Goal: Task Accomplishment & Management: Use online tool/utility

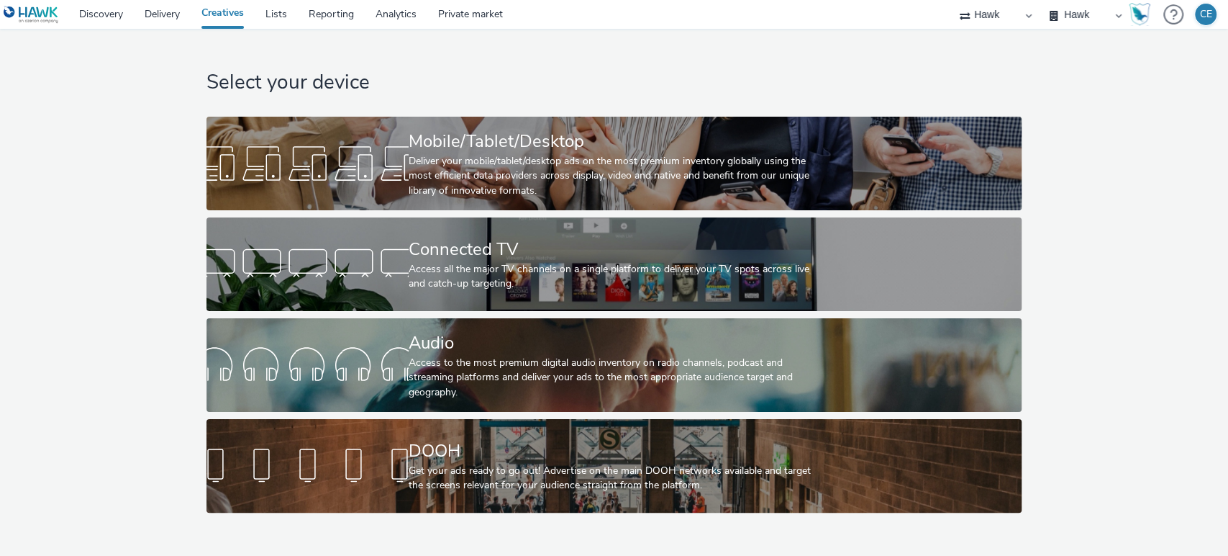
click at [506, 108] on div "Select your device Mobile/Tablet/Desktop Deliver your mobile/tablet/desktop ads…" at bounding box center [613, 274] width 825 height 491
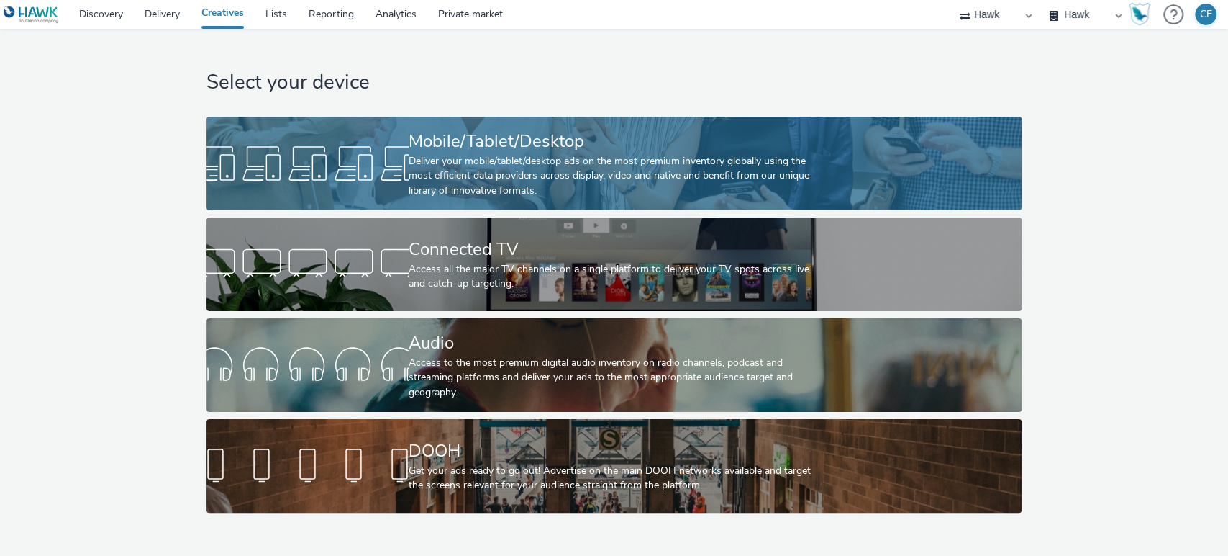
click at [455, 142] on div "Mobile/Tablet/Desktop" at bounding box center [611, 141] width 405 height 25
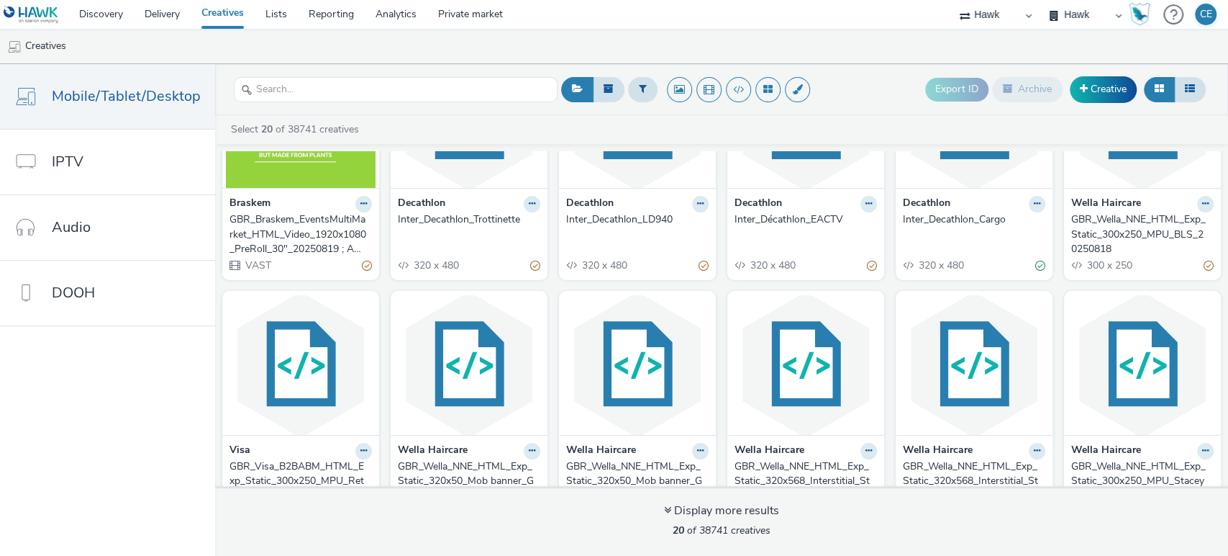
scroll to position [104, 0]
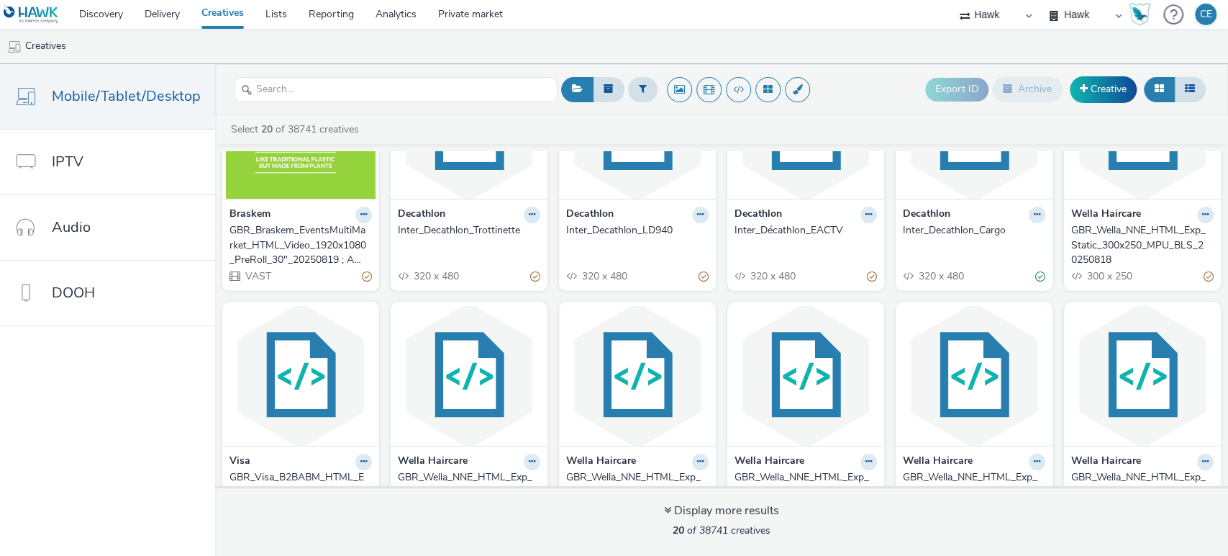
click at [1123, 250] on div "GBR_Wella_NNE_HTML_Exp_Static_300x250_MPU_BLS_20250818" at bounding box center [1139, 245] width 137 height 44
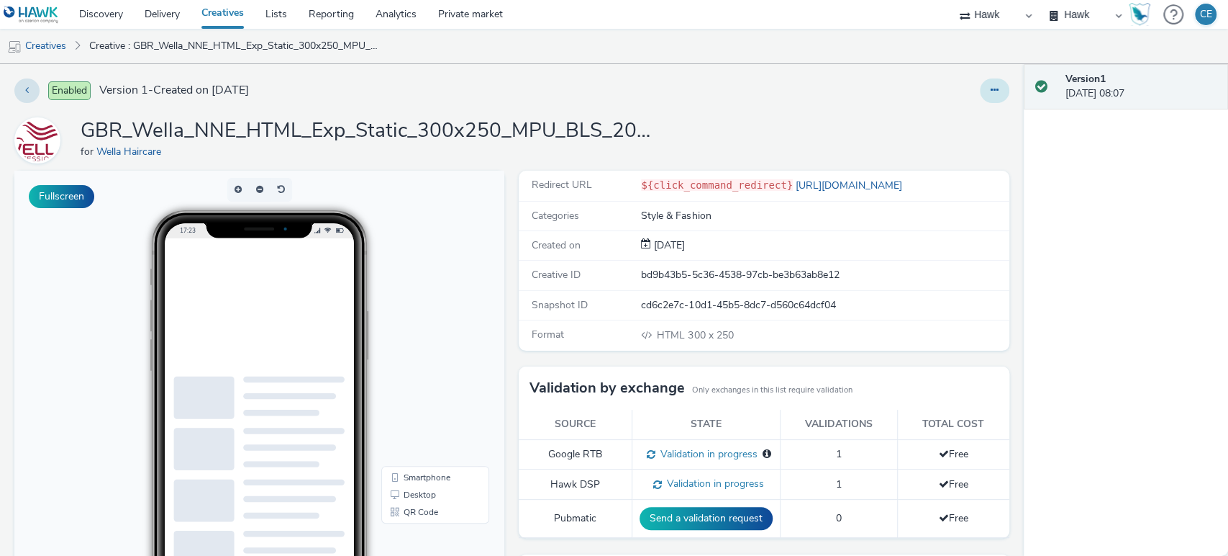
click at [984, 96] on button at bounding box center [995, 90] width 30 height 24
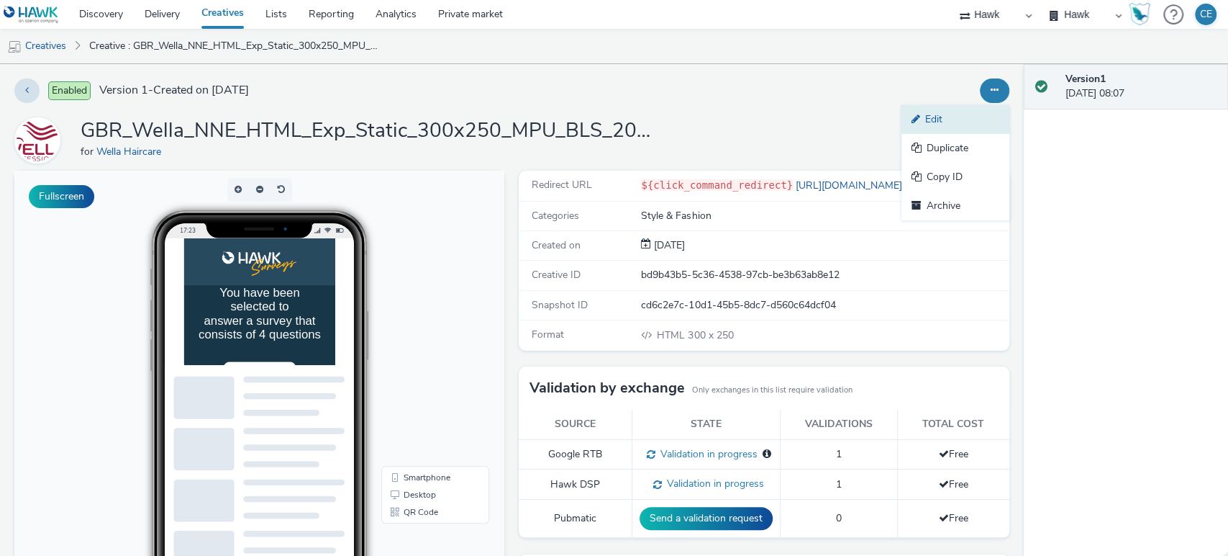
click at [947, 117] on link "Edit" at bounding box center [956, 119] width 108 height 29
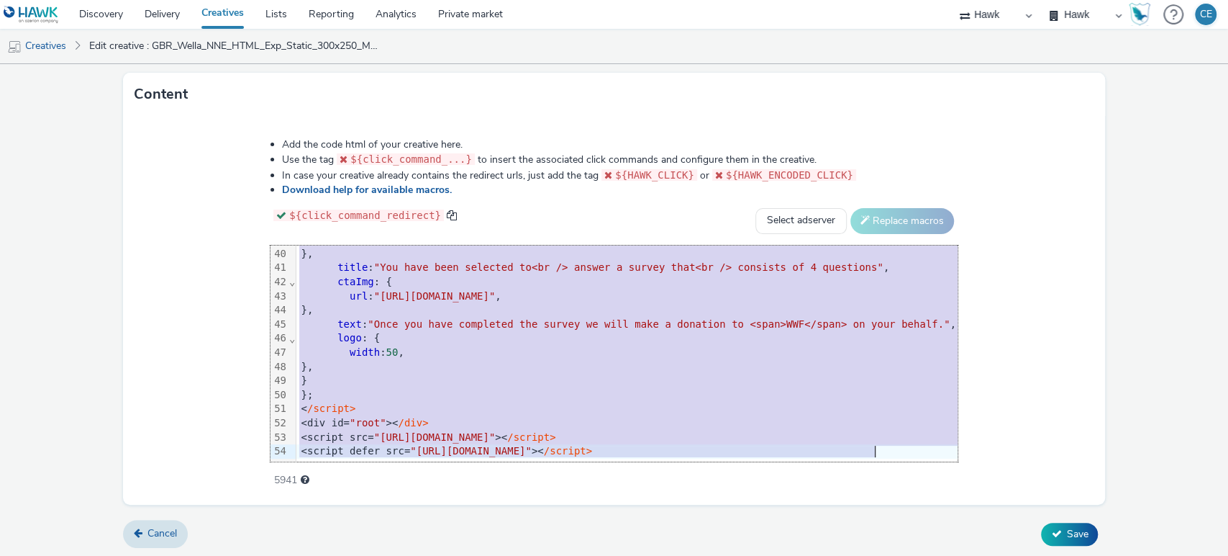
scroll to position [563, 0]
drag, startPoint x: 214, startPoint y: 254, endPoint x: 446, endPoint y: 593, distance: 410.6
click at [446, 555] on html "Discovery Delivery Creatives Lists Reporting Analytics Private market Hawk Hawk…" at bounding box center [614, 278] width 1228 height 556
copy div "<style> :root { --brand: #f4b016 !important; --background-dark: # 173648 !impor…"
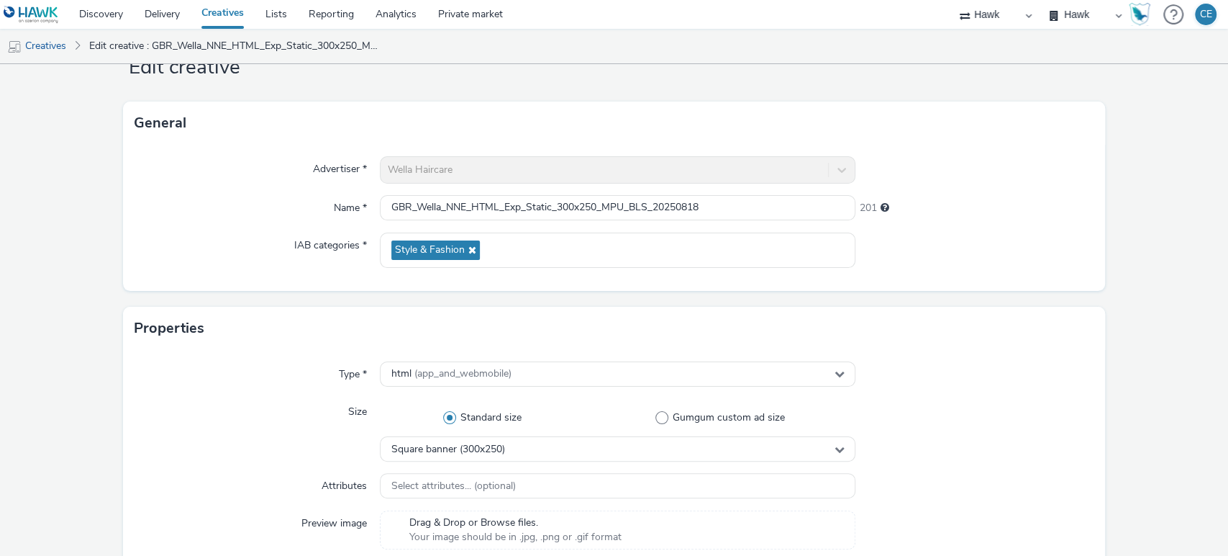
scroll to position [34, 0]
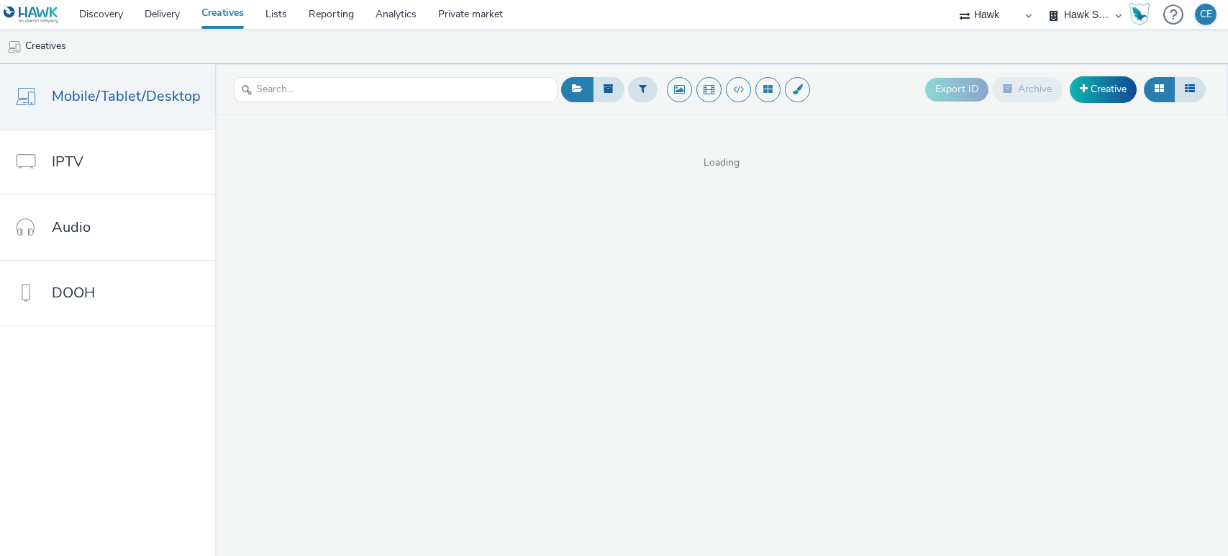
select select "23ac11bc-76f7-45aa-bb6e-913a84dd47ea"
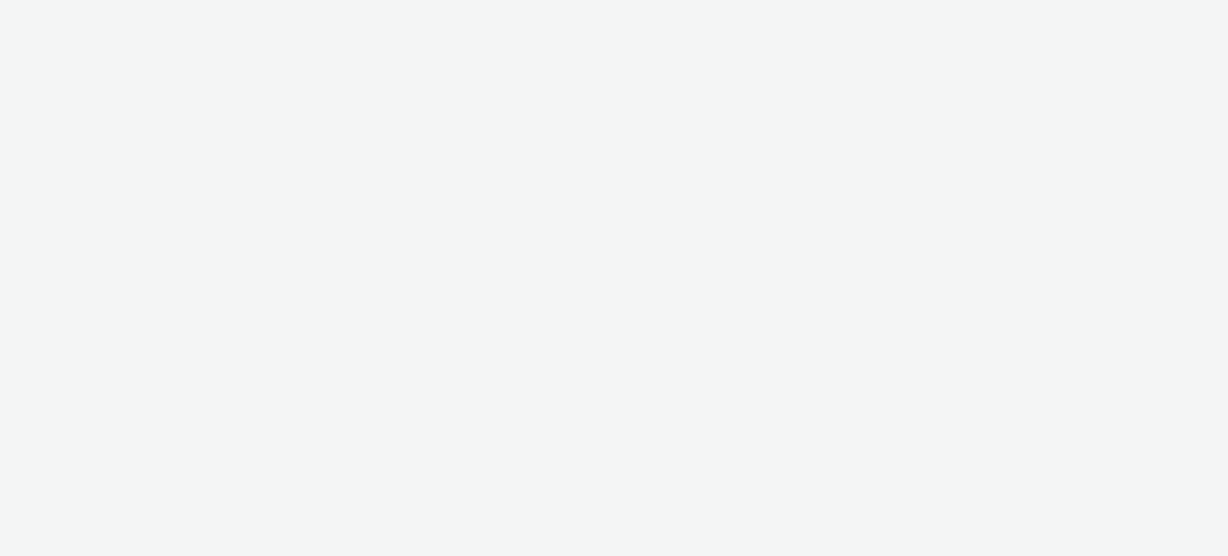
select select "23ac11bc-76f7-45aa-bb6e-913a84dd47ea"
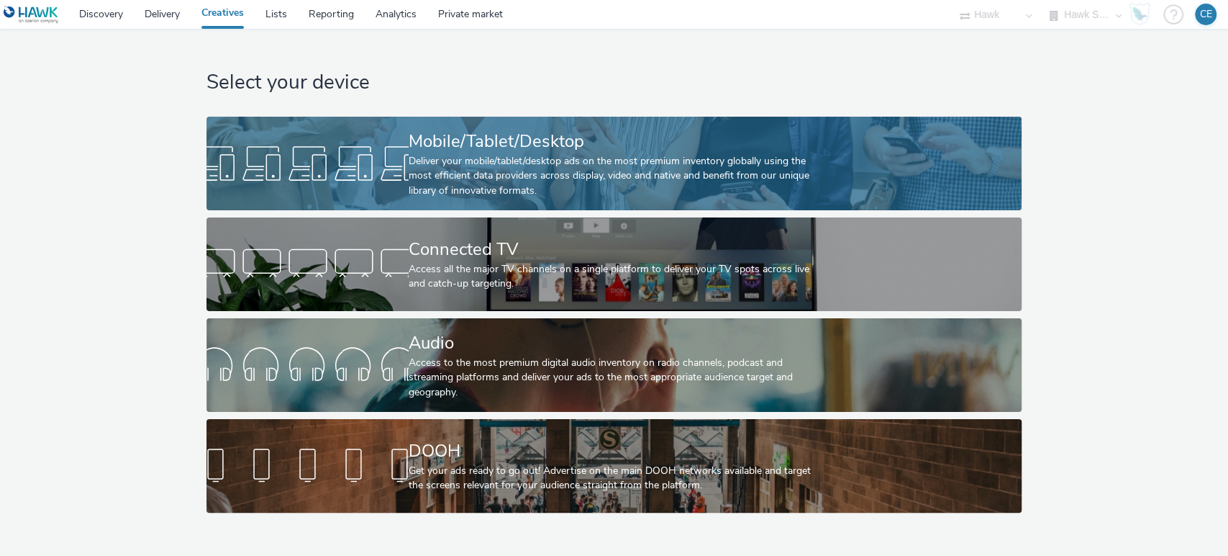
click at [500, 147] on div "Mobile/Tablet/Desktop" at bounding box center [611, 141] width 405 height 25
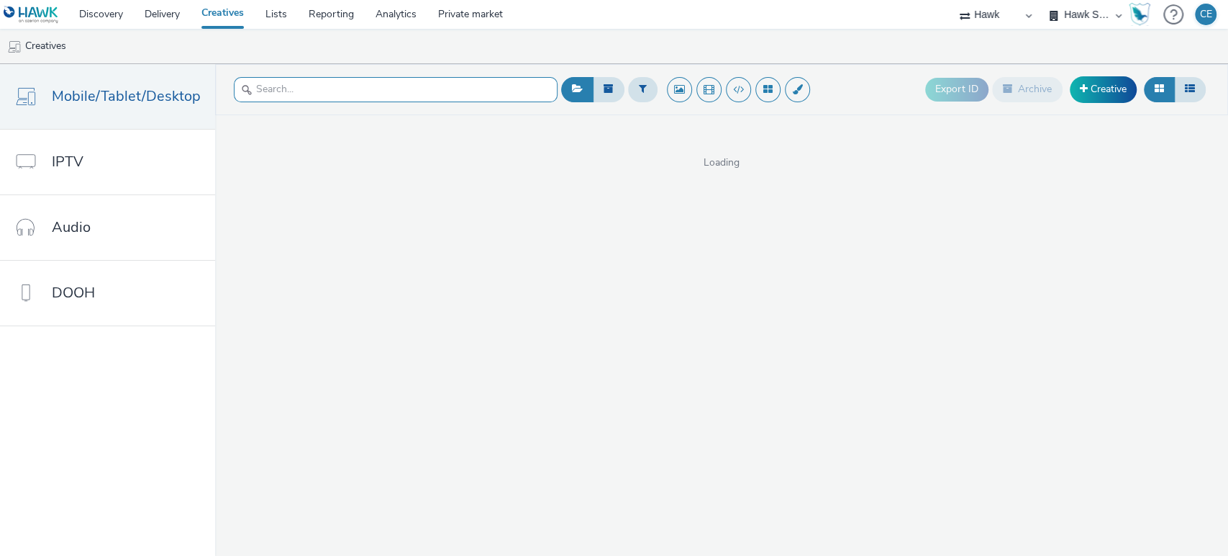
click at [434, 93] on input "text" at bounding box center [396, 89] width 324 height 25
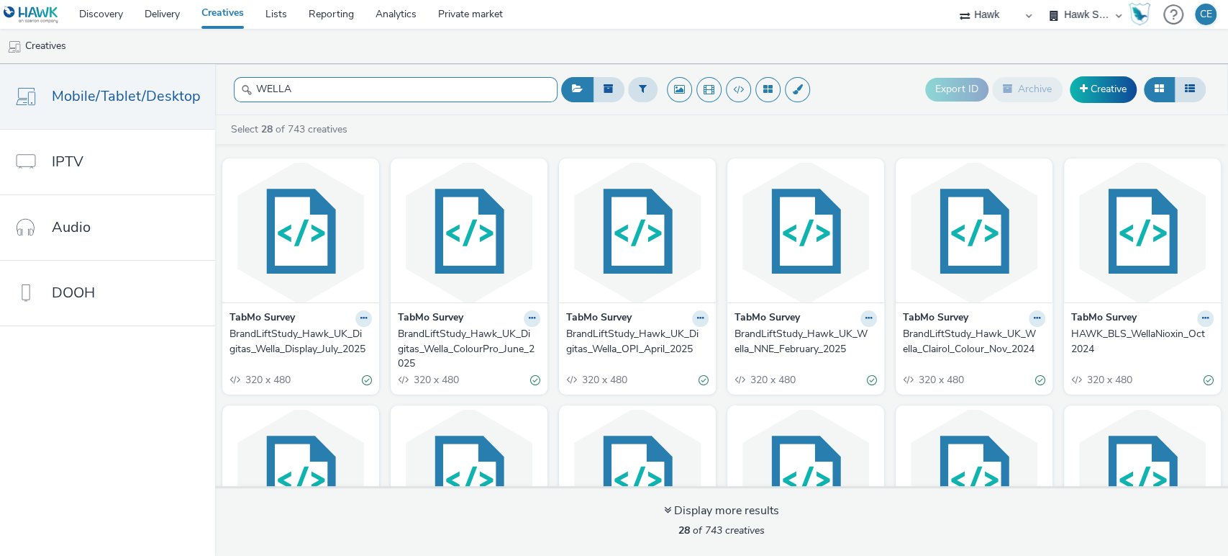
type input "WELLA"
click at [327, 336] on div "BrandLiftStudy_Hawk_UK_Digitas_Wella_Display_July_2025" at bounding box center [298, 342] width 137 height 30
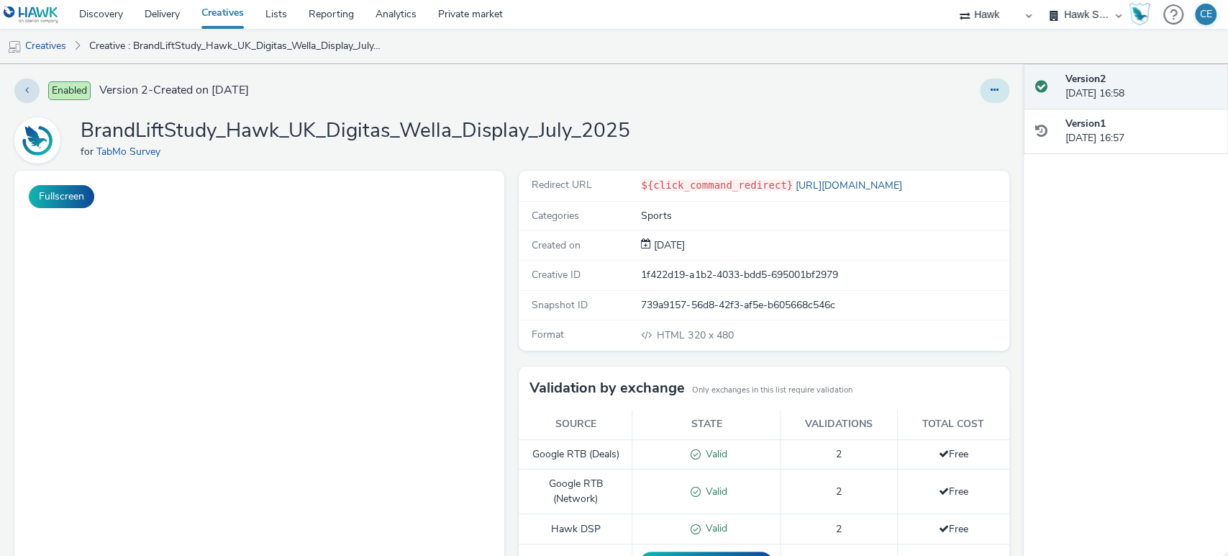
click at [981, 99] on button at bounding box center [995, 90] width 30 height 24
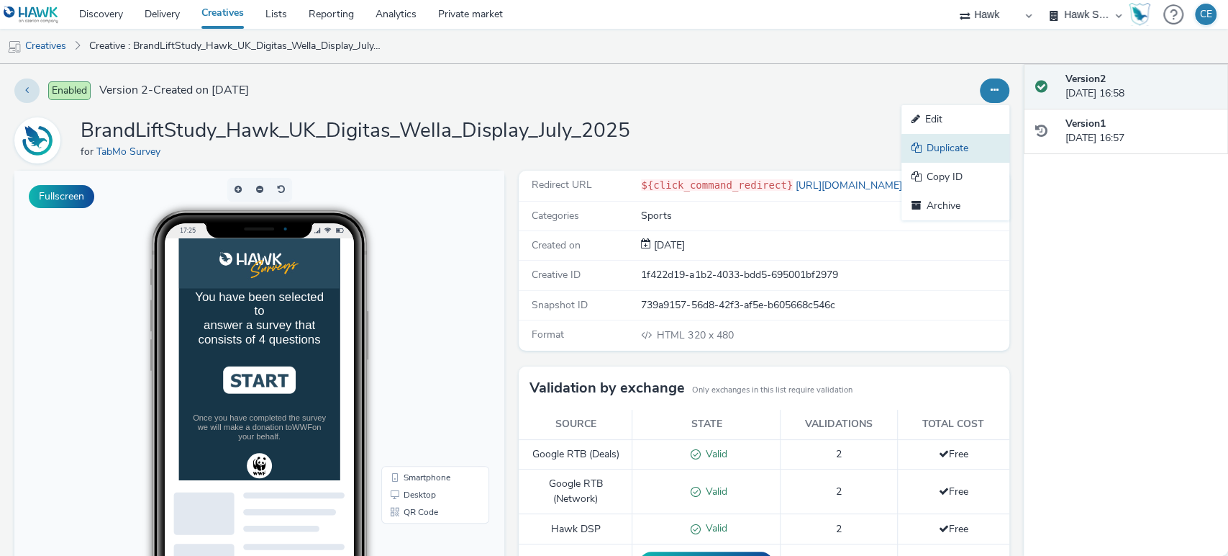
click at [951, 150] on link "Duplicate" at bounding box center [956, 148] width 108 height 29
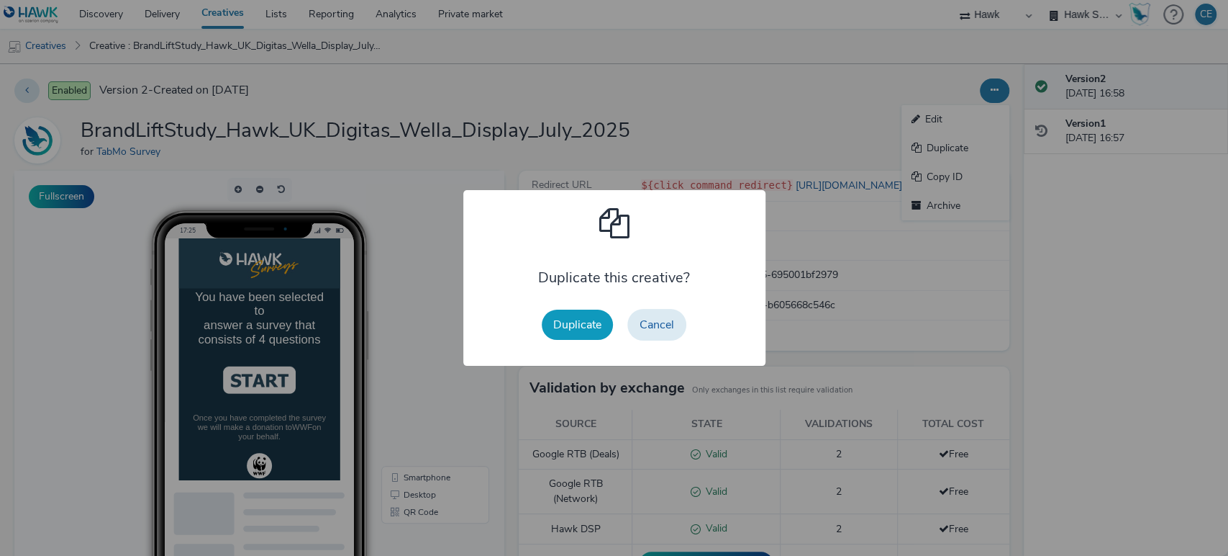
click at [572, 317] on button "Duplicate" at bounding box center [577, 324] width 71 height 30
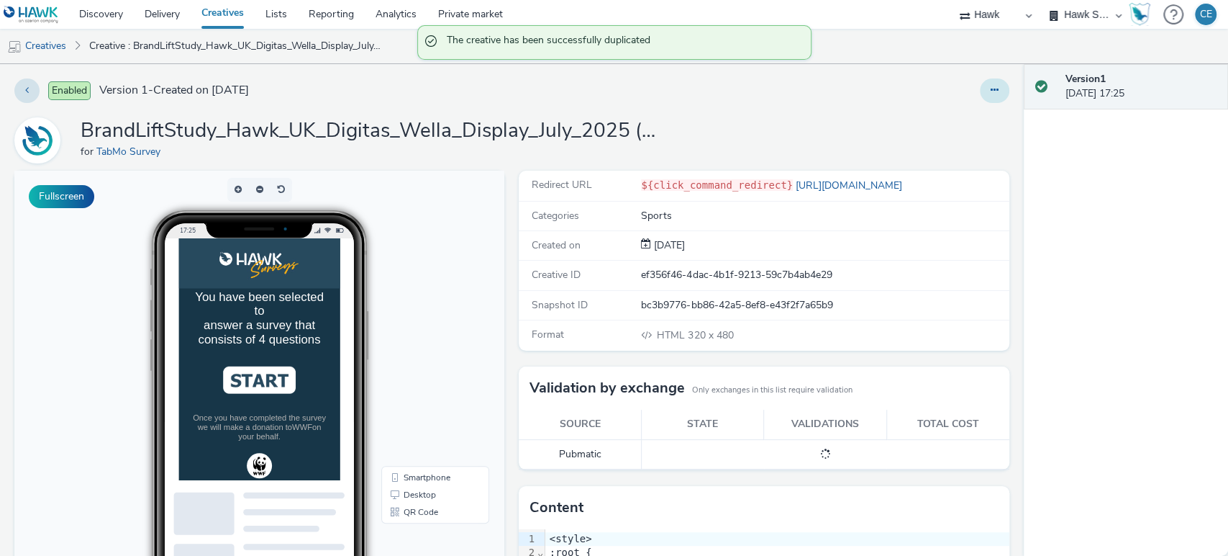
click at [980, 96] on button at bounding box center [995, 90] width 30 height 24
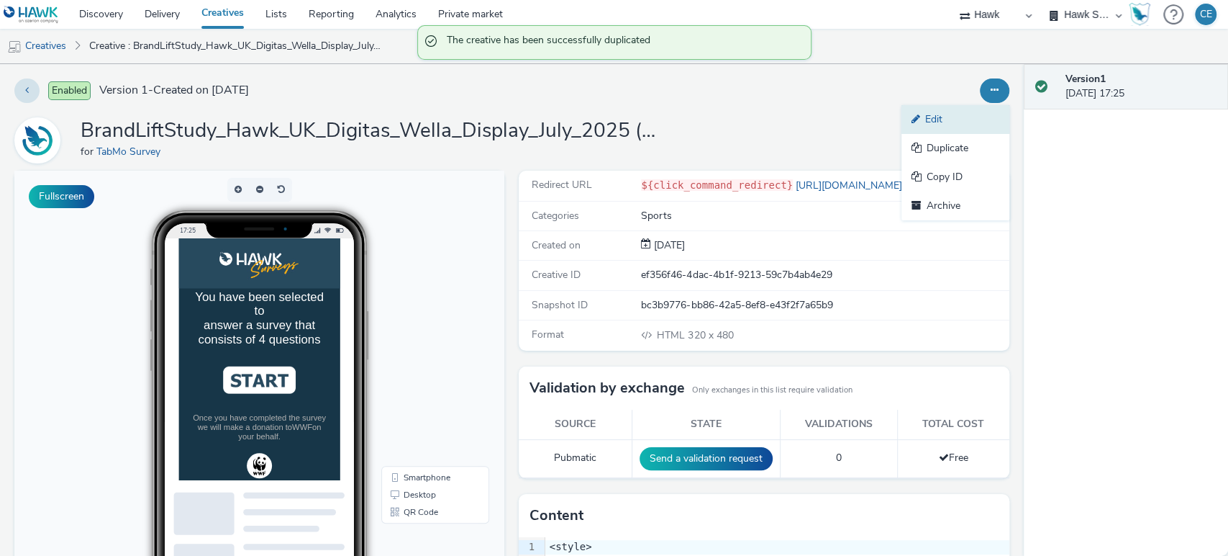
click at [941, 114] on link "Edit" at bounding box center [956, 119] width 108 height 29
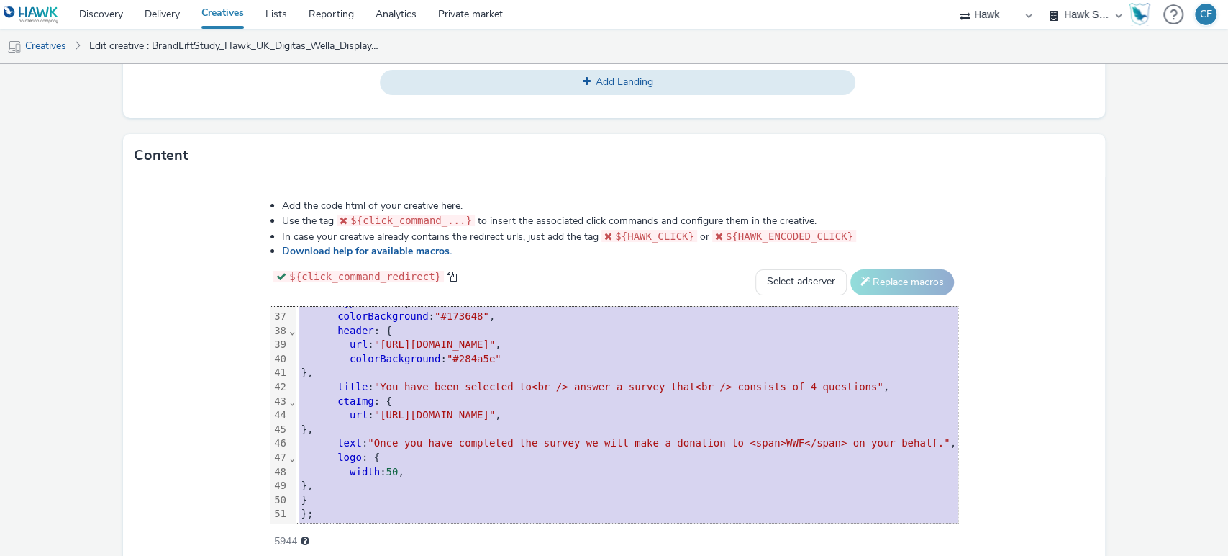
scroll to position [592, 0]
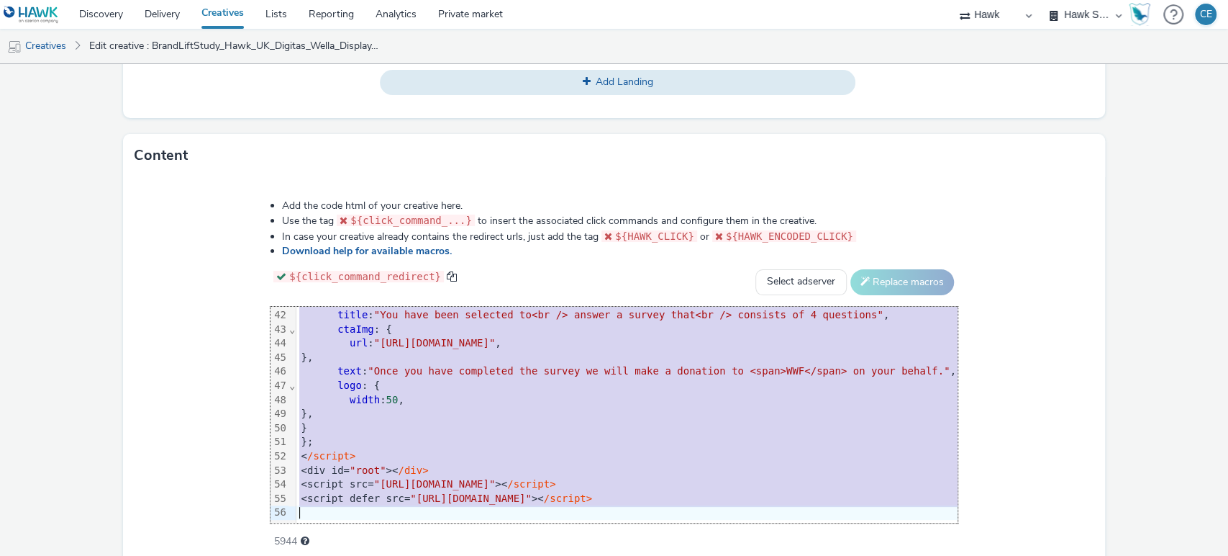
drag, startPoint x: 212, startPoint y: 312, endPoint x: 376, endPoint y: 593, distance: 325.1
click at [376, 555] on html "Discovery Delivery Creatives Lists Reporting Analytics Private market Hawk Hawk…" at bounding box center [614, 278] width 1228 height 556
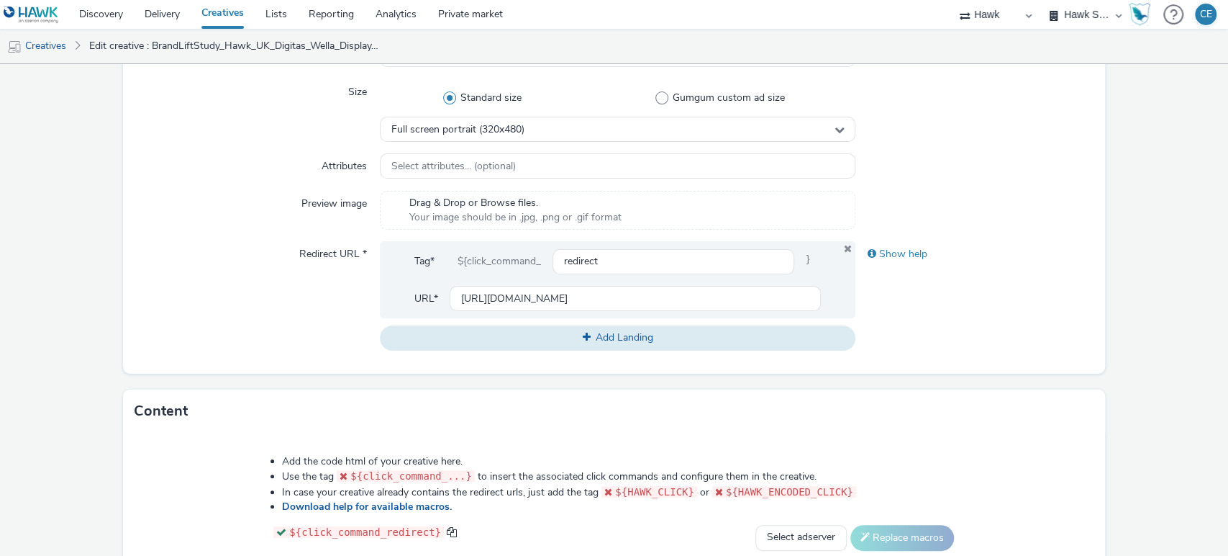
scroll to position [365, 0]
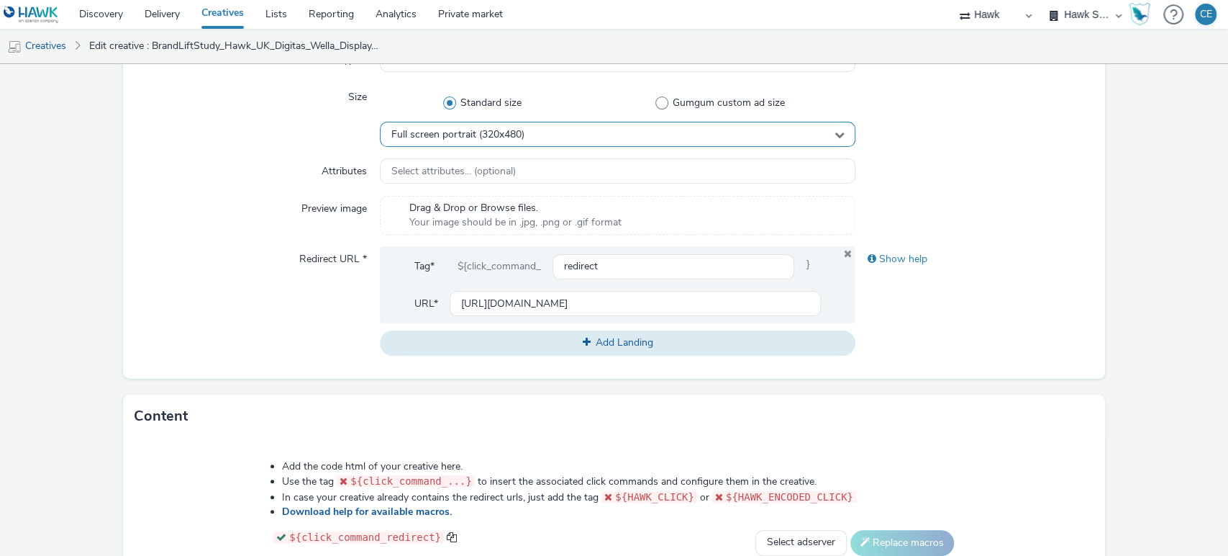
click at [573, 144] on div "Full screen portrait (320x480)" at bounding box center [618, 134] width 476 height 25
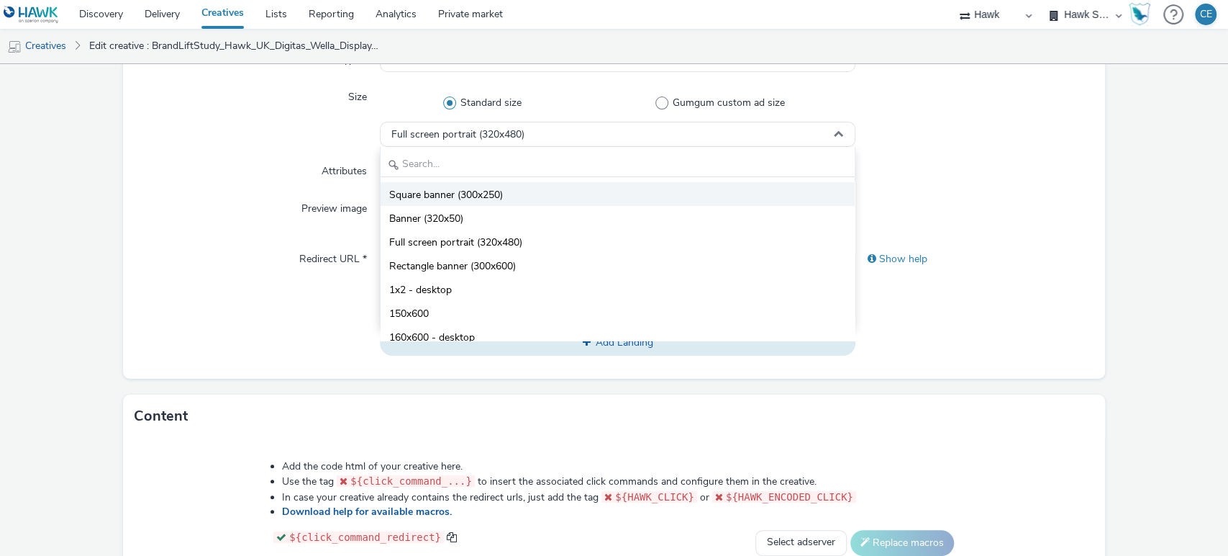
click at [548, 193] on li "Square banner (300x250)" at bounding box center [618, 194] width 475 height 24
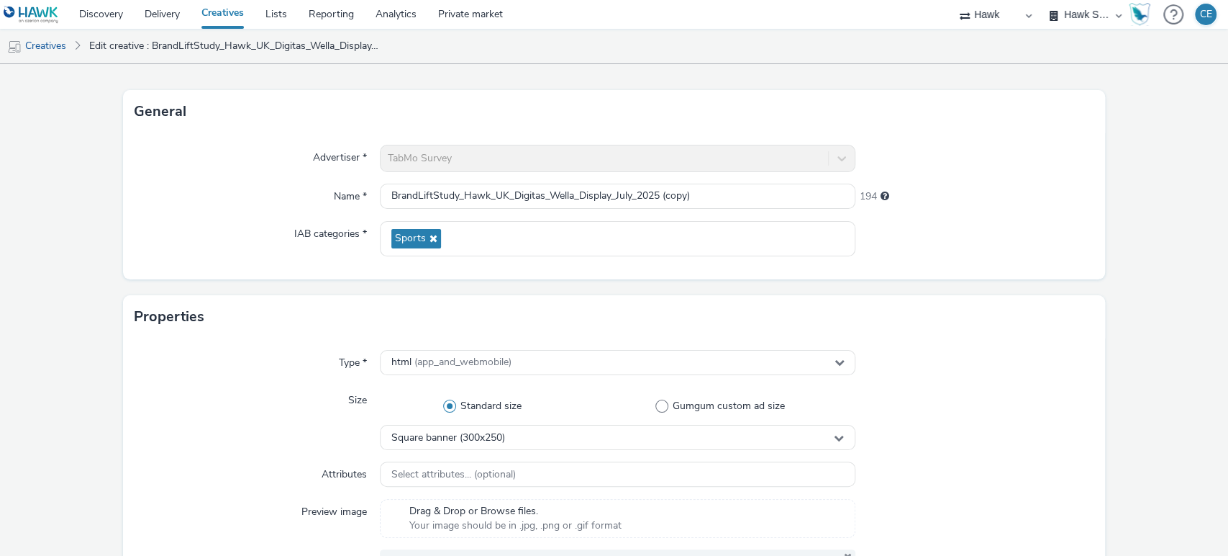
scroll to position [55, 0]
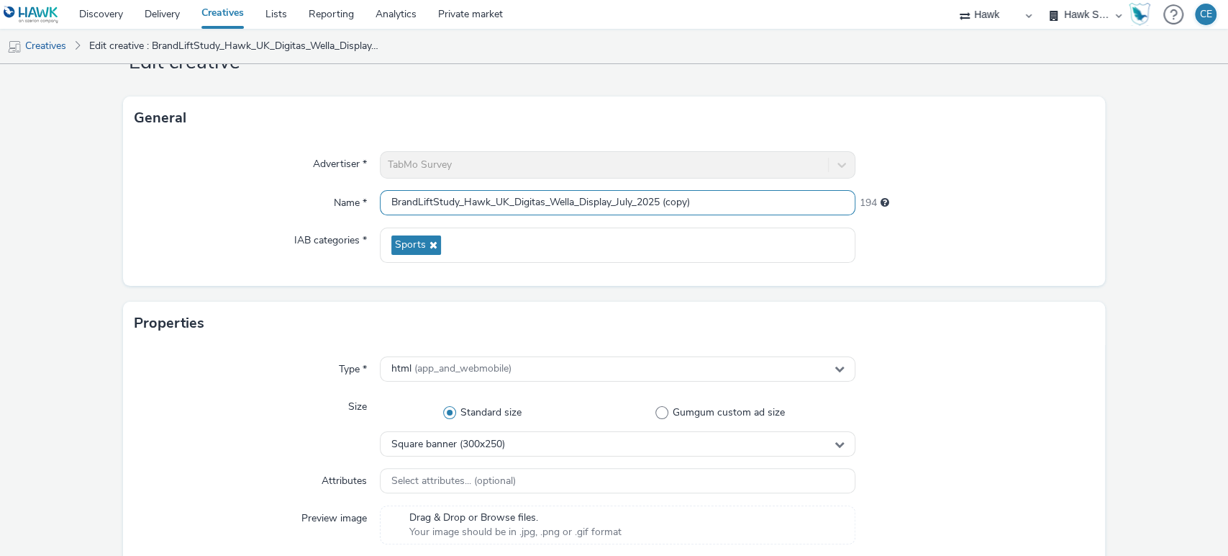
click at [611, 198] on input "BrandLiftStudy_Hawk_UK_Digitas_Wella_Display_July_2025 (copy)" at bounding box center [618, 202] width 476 height 25
drag, startPoint x: 650, startPoint y: 197, endPoint x: 745, endPoint y: 214, distance: 97.3
click at [745, 214] on div "BrandLiftStudy_Hawk_UK_Digitas_Wella_Display/DOOH_July_2025 (copy)" at bounding box center [618, 203] width 476 height 26
click at [576, 200] on input "BrandLiftStudy_Hawk_UK_Digitas_Wella_Display/DOOH_20250819" at bounding box center [618, 202] width 476 height 25
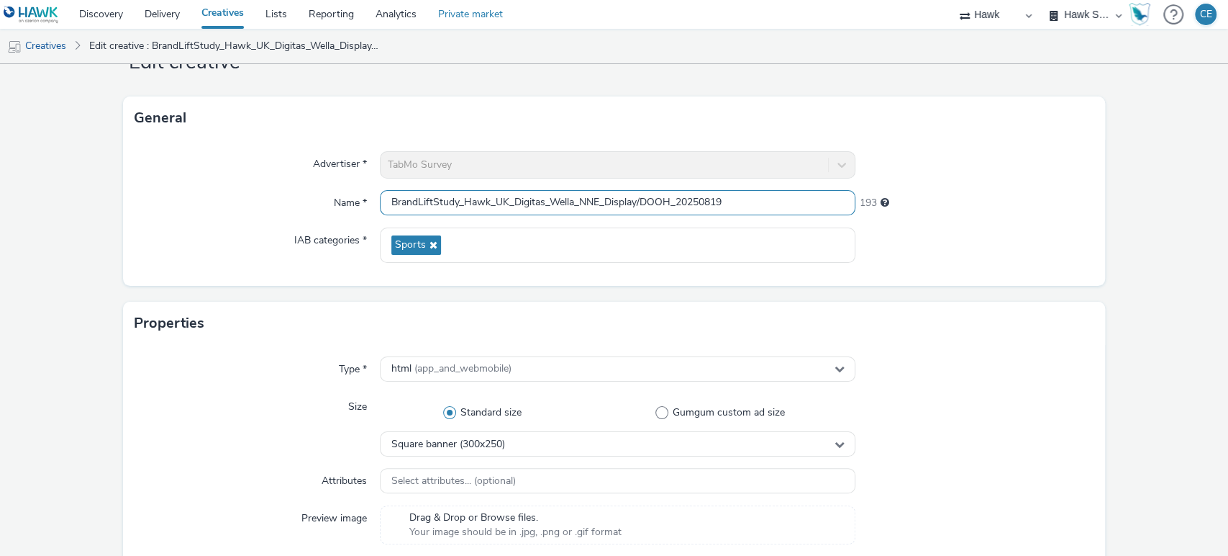
type input "BrandLiftStudy_Hawk_UK_Digitas_Wella_NNE_Display/DOOH_20250819"
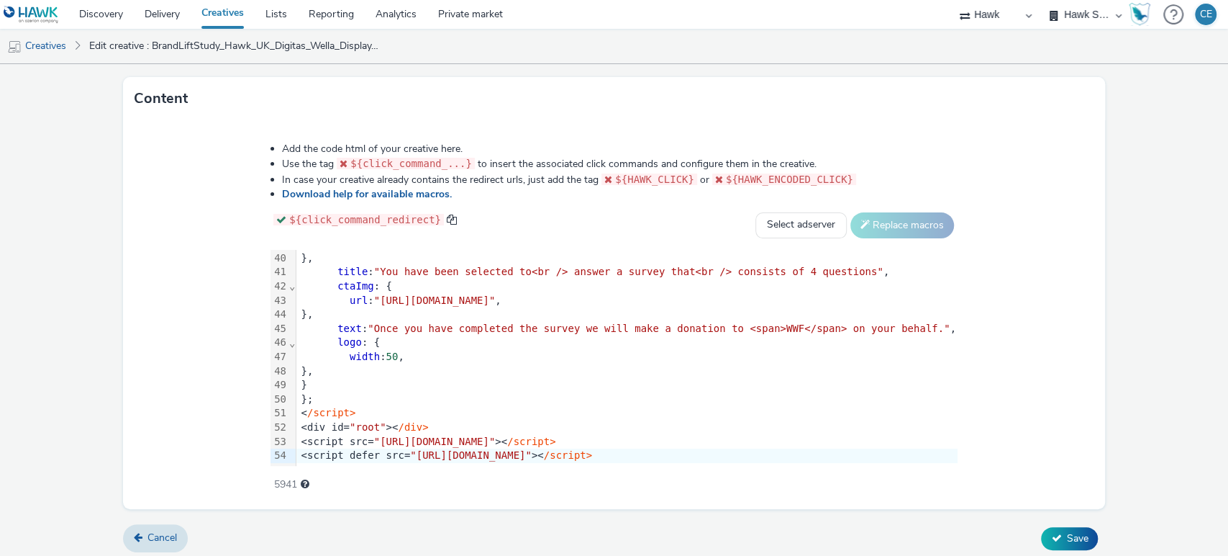
scroll to position [686, 0]
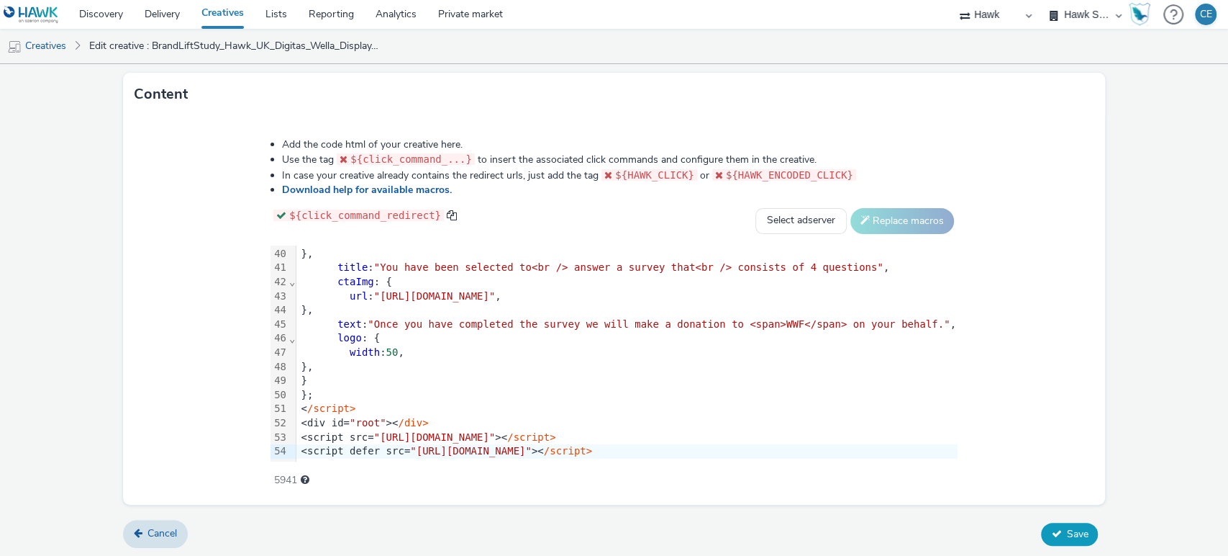
click at [1083, 539] on button "Save" at bounding box center [1069, 533] width 57 height 23
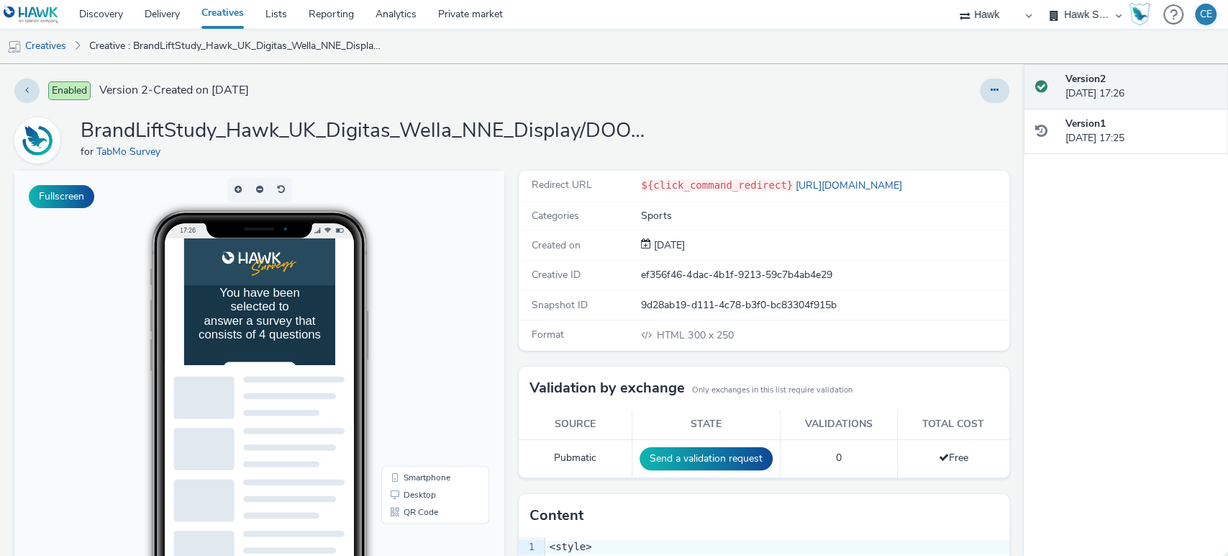
click at [969, 111] on div "Enabled Version 2 - Created on 19 August 2025 BrandLiftStudy_Hawk_UK_Digitas_We…" at bounding box center [512, 309] width 1024 height 491
click at [984, 99] on button at bounding box center [995, 90] width 30 height 24
click at [955, 125] on link "Edit" at bounding box center [956, 119] width 108 height 29
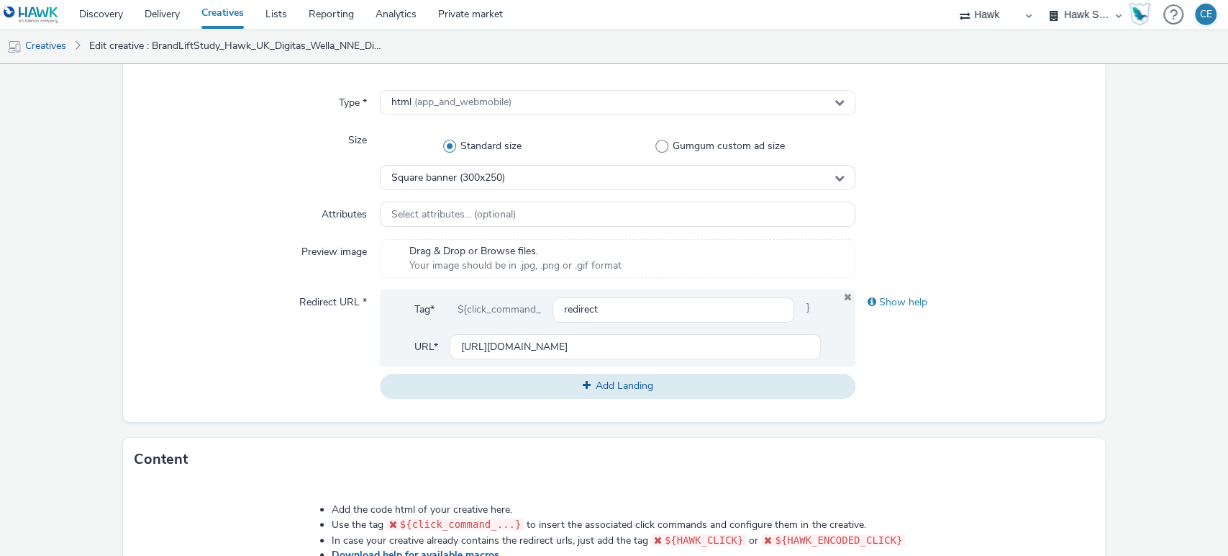
scroll to position [327, 0]
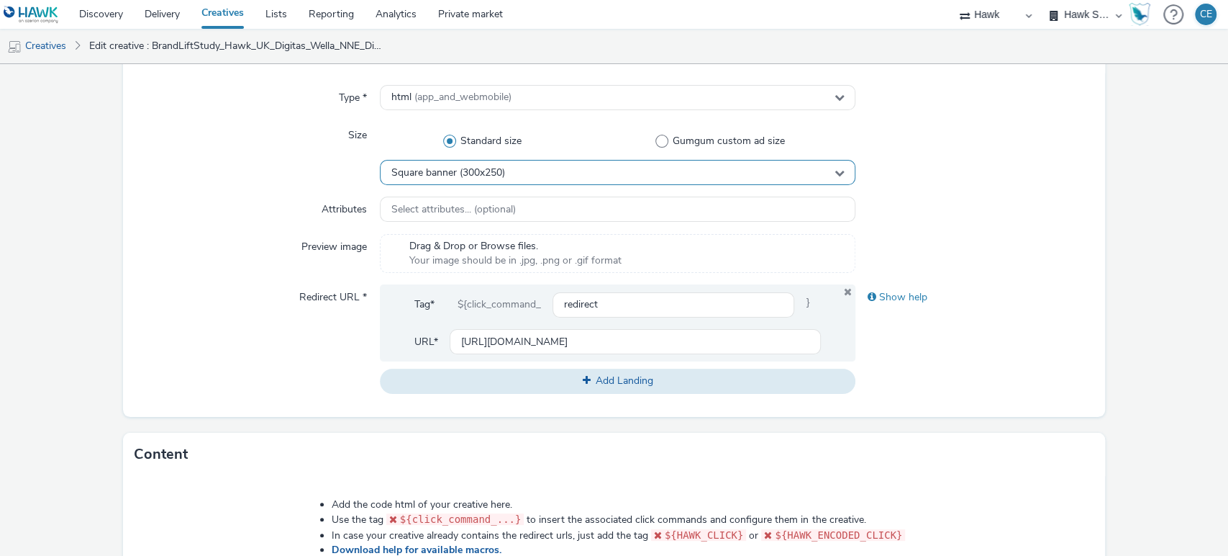
click at [520, 171] on div "Square banner (300x250)" at bounding box center [618, 172] width 476 height 25
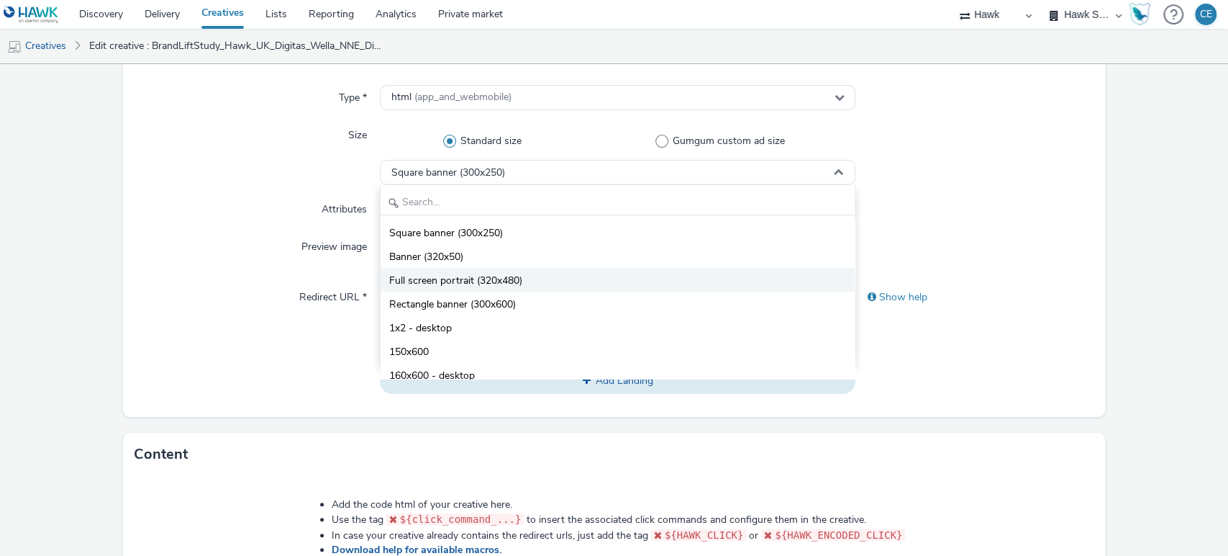
click at [497, 281] on span "Full screen portrait (320x480)" at bounding box center [455, 280] width 133 height 14
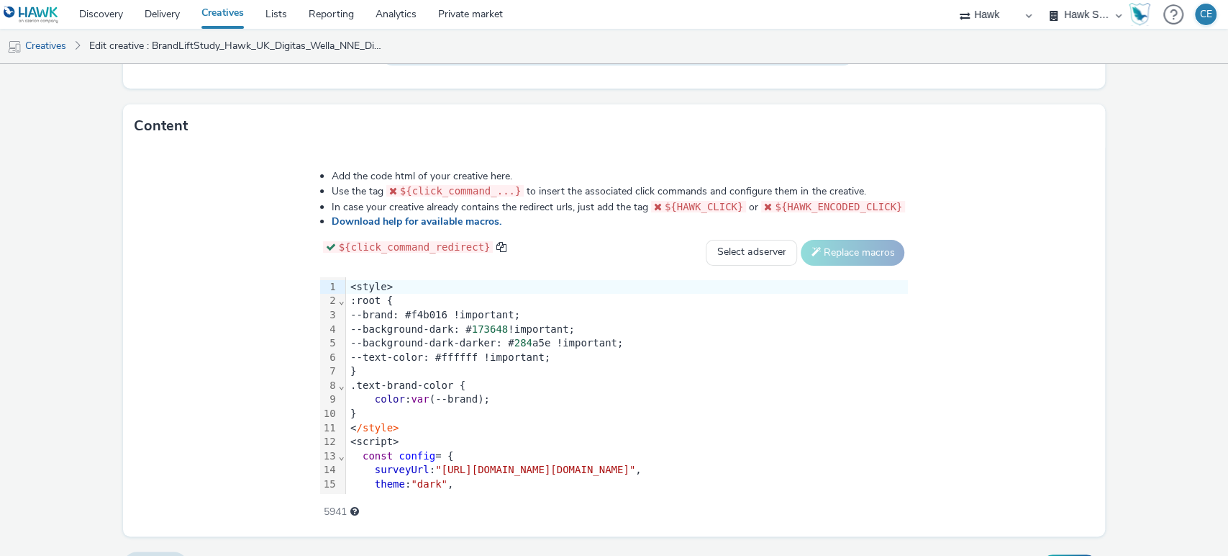
scroll to position [686, 0]
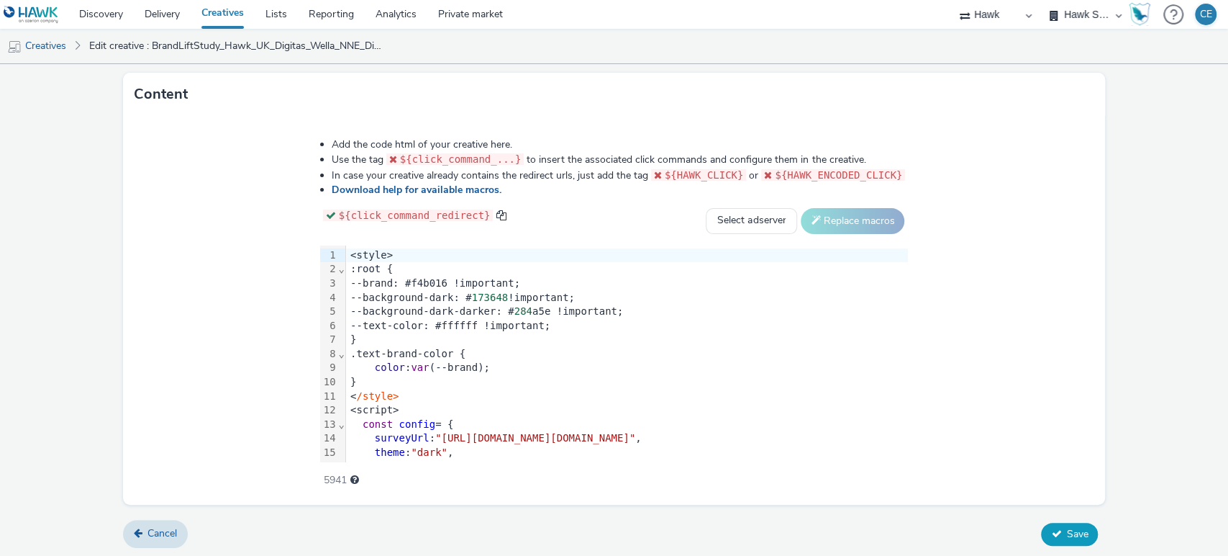
click at [1066, 537] on span "Save" at bounding box center [1077, 534] width 22 height 14
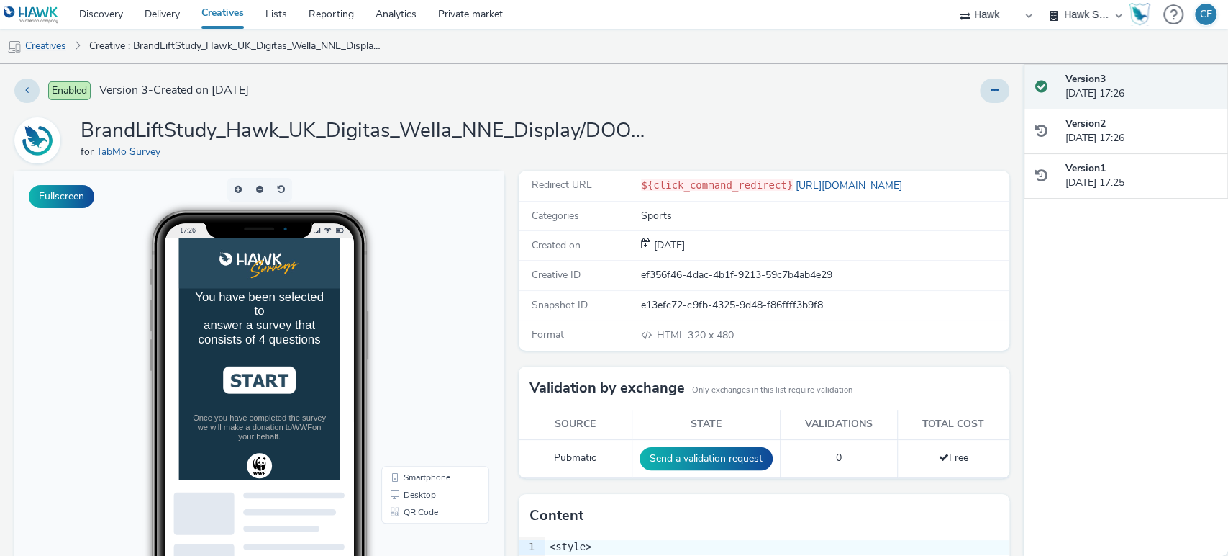
click at [62, 52] on link "Creatives" at bounding box center [36, 46] width 73 height 35
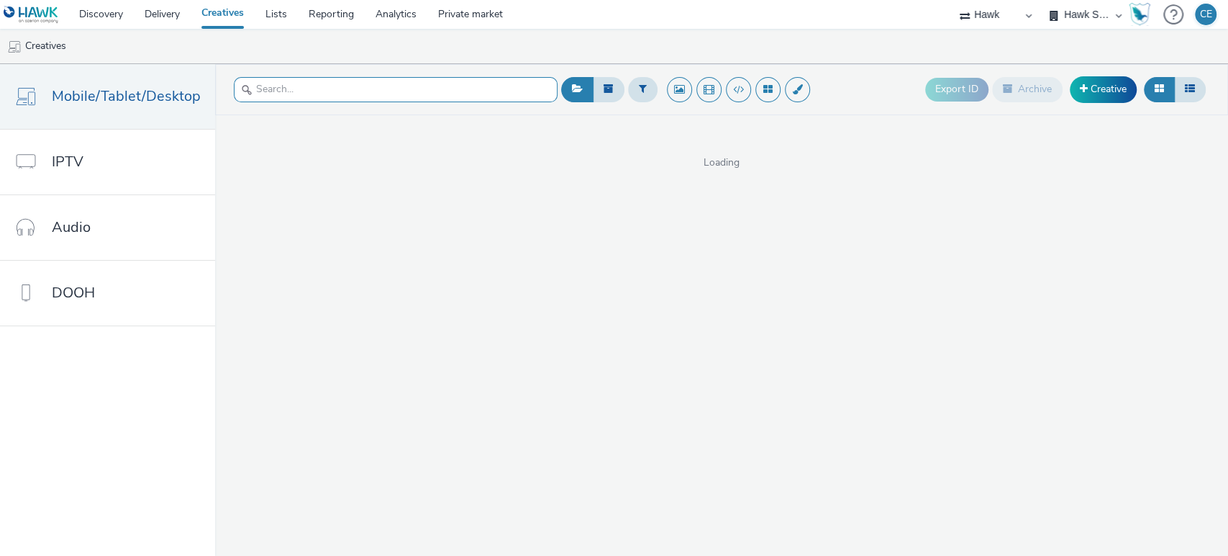
click at [433, 94] on input "text" at bounding box center [396, 89] width 324 height 25
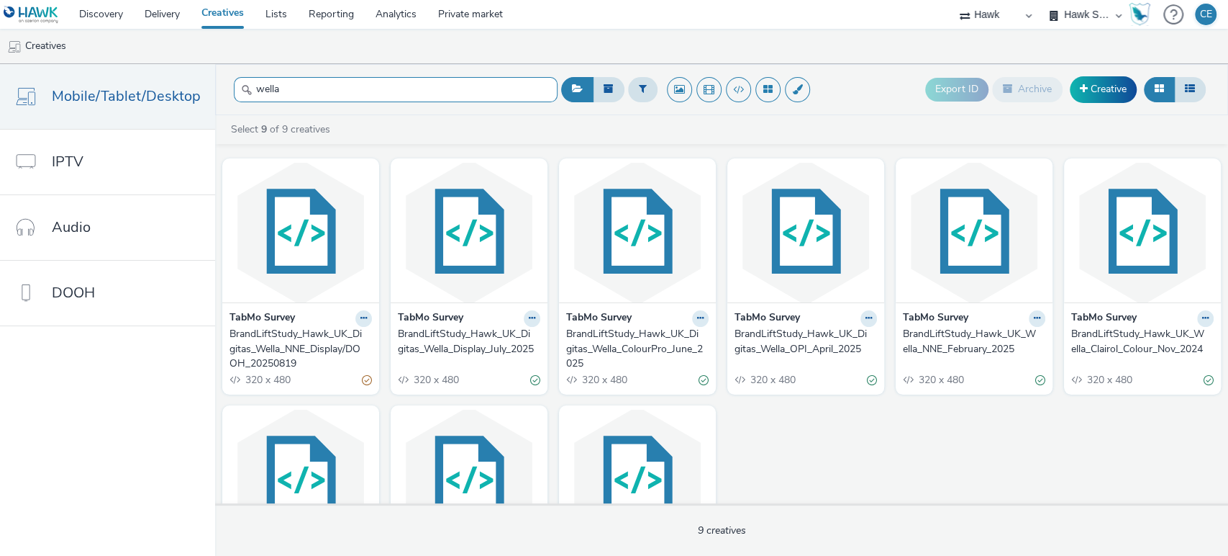
type input "wella"
click at [440, 344] on div "BrandLiftStudy_Hawk_UK_Digitas_Wella_Display_July_2025" at bounding box center [466, 342] width 137 height 30
